Goal: Information Seeking & Learning: Learn about a topic

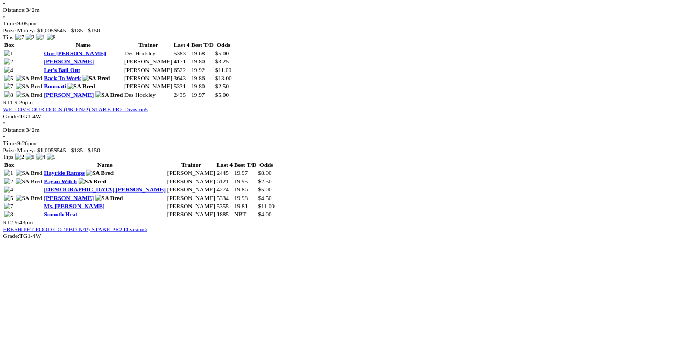
scroll to position [2165, 0]
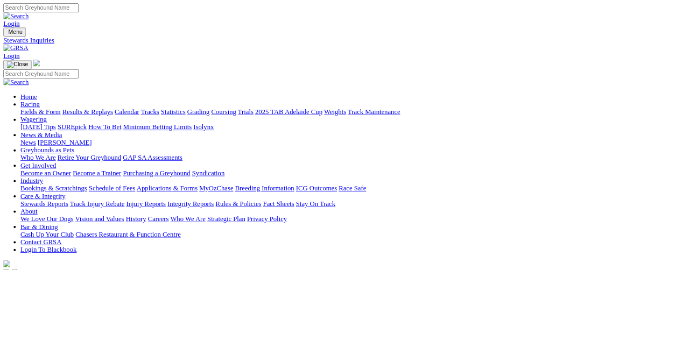
click at [50, 127] on link "Racing" at bounding box center [38, 131] width 24 height 9
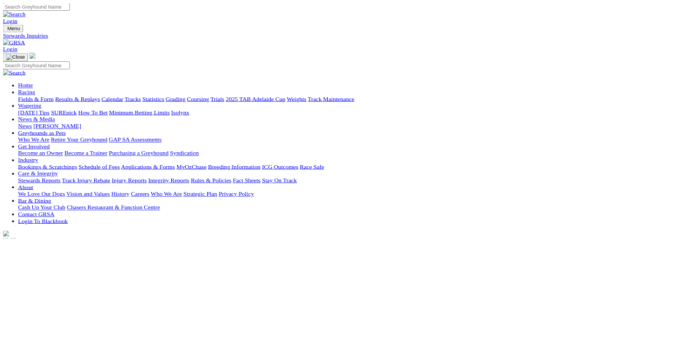
click at [42, 137] on link "Fields & Form" at bounding box center [51, 141] width 51 height 9
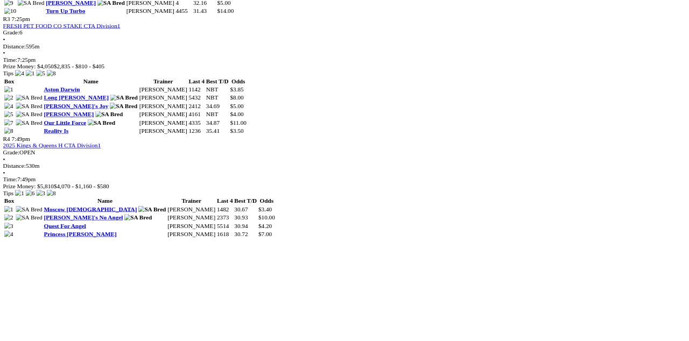
scroll to position [949, 0]
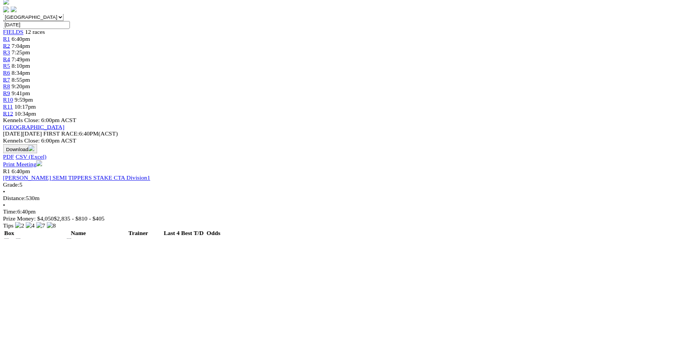
scroll to position [297, 0]
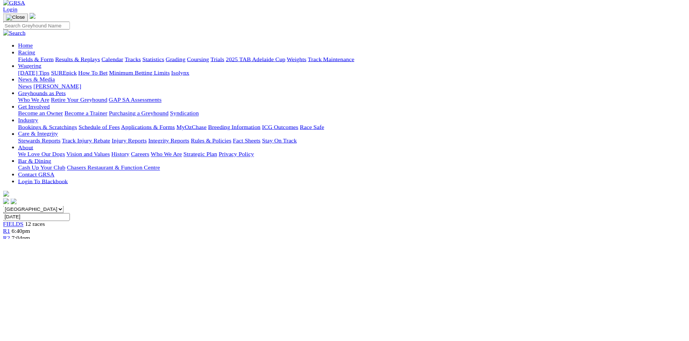
scroll to position [0, 0]
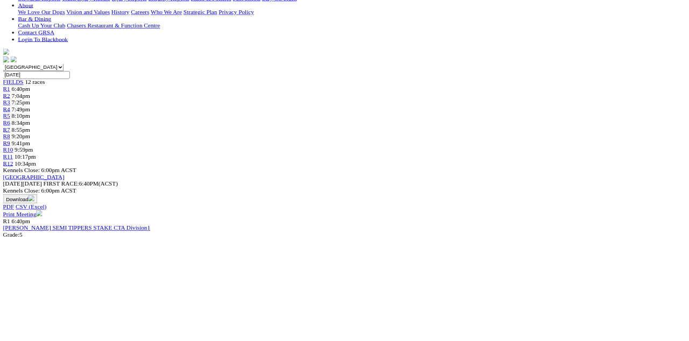
scroll to position [261, 0]
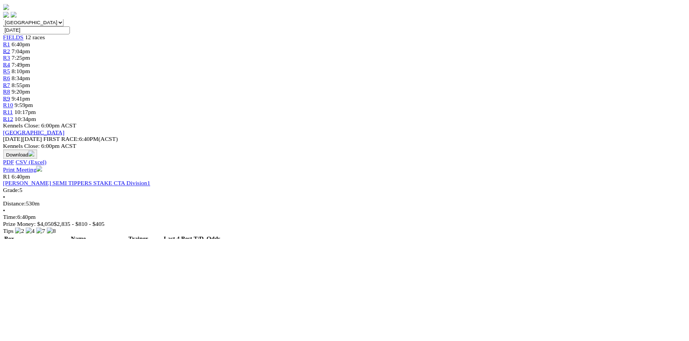
scroll to position [334, 0]
